Goal: Information Seeking & Learning: Learn about a topic

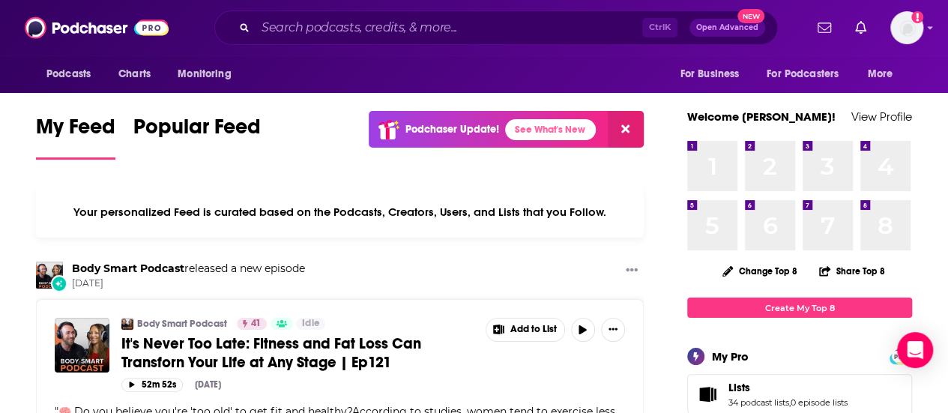
click at [404, 14] on div "Ctrl K Open Advanced New" at bounding box center [495, 27] width 563 height 34
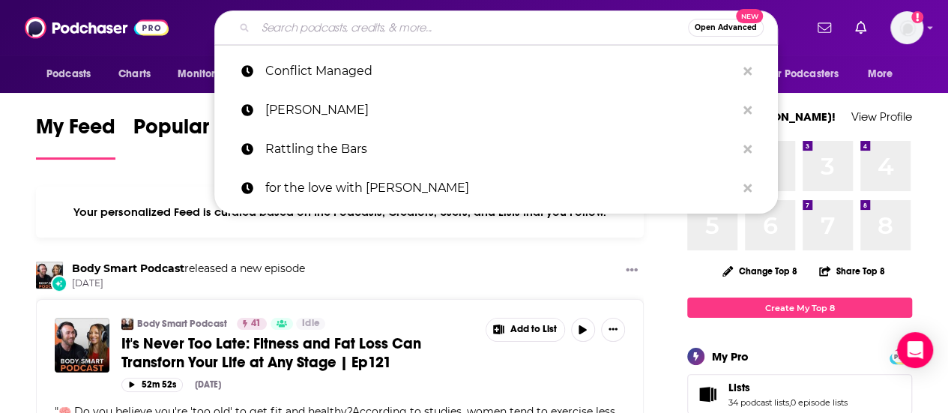
click at [398, 24] on input "Search podcasts, credits, & more..." at bounding box center [472, 28] width 432 height 24
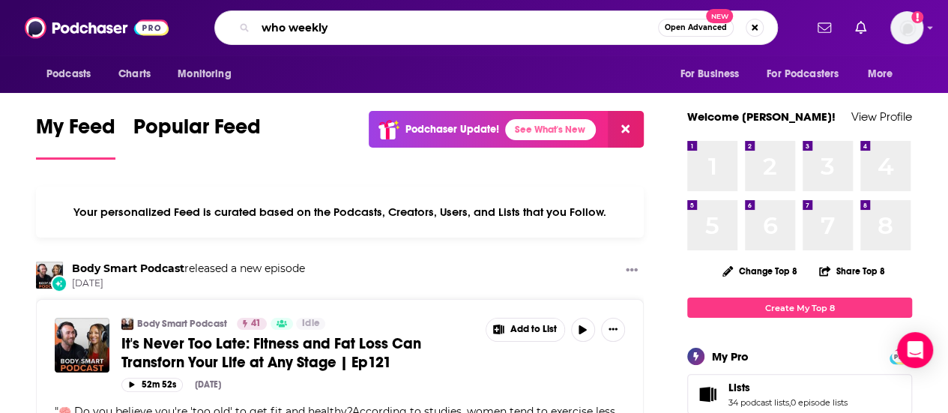
type input "who weekly"
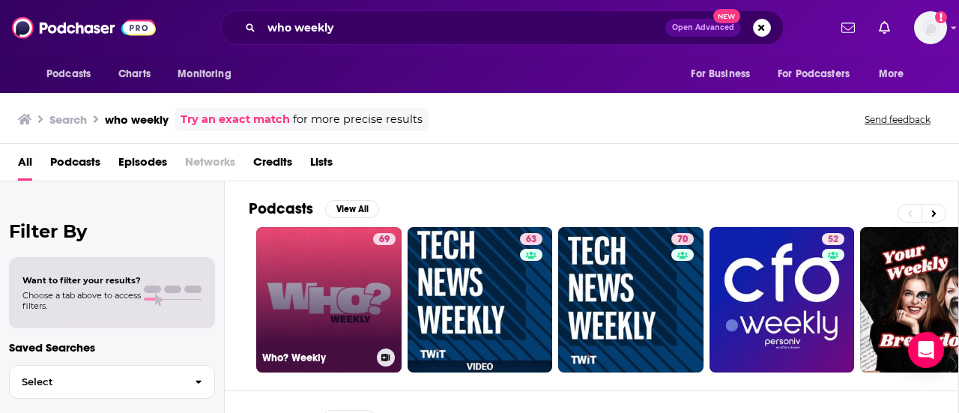
click at [363, 281] on link "69 Who? Weekly" at bounding box center [328, 299] width 145 height 145
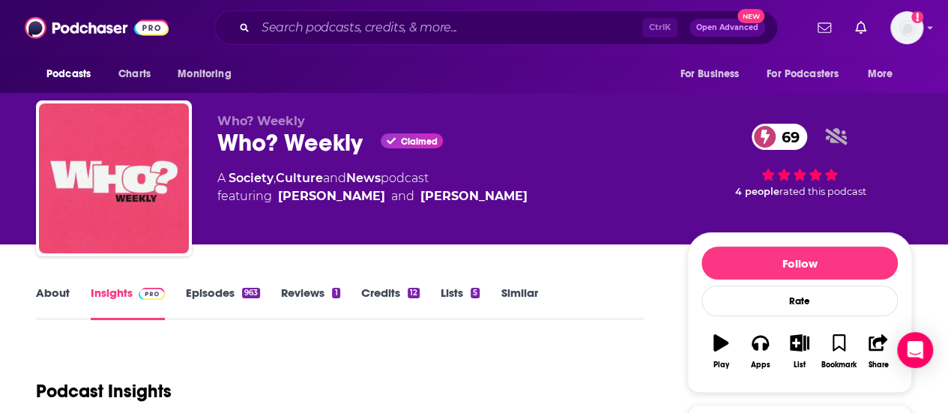
click at [62, 292] on link "About" at bounding box center [53, 302] width 34 height 34
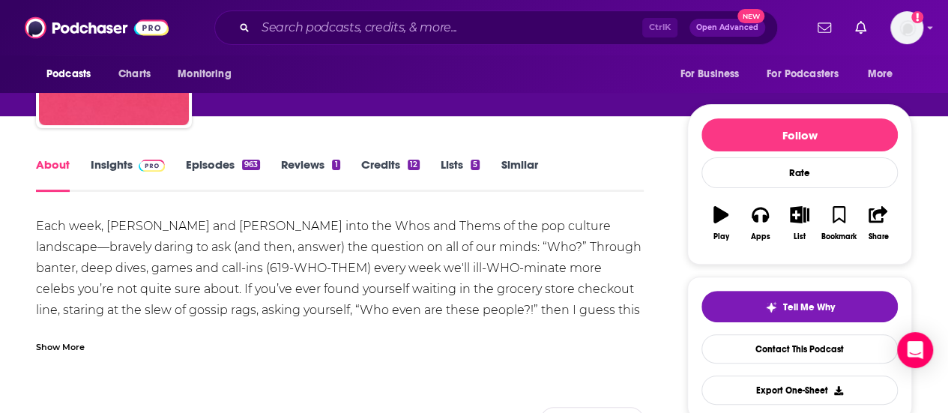
scroll to position [150, 0]
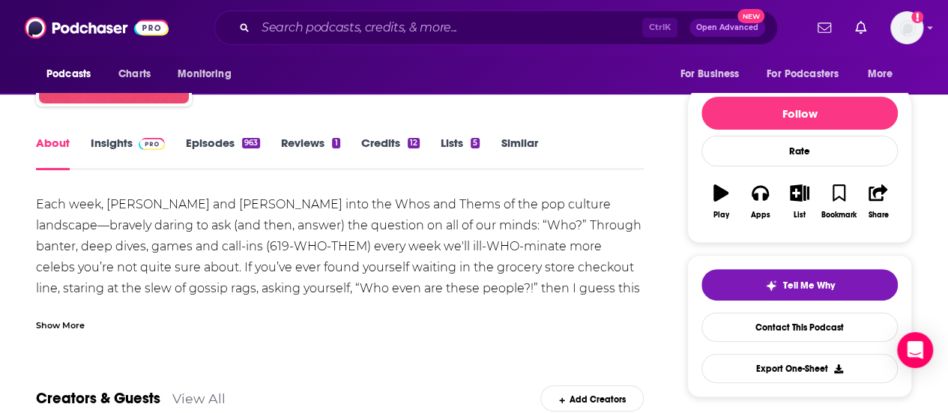
click at [70, 330] on div "Show More" at bounding box center [60, 324] width 49 height 14
